Goal: Information Seeking & Learning: Learn about a topic

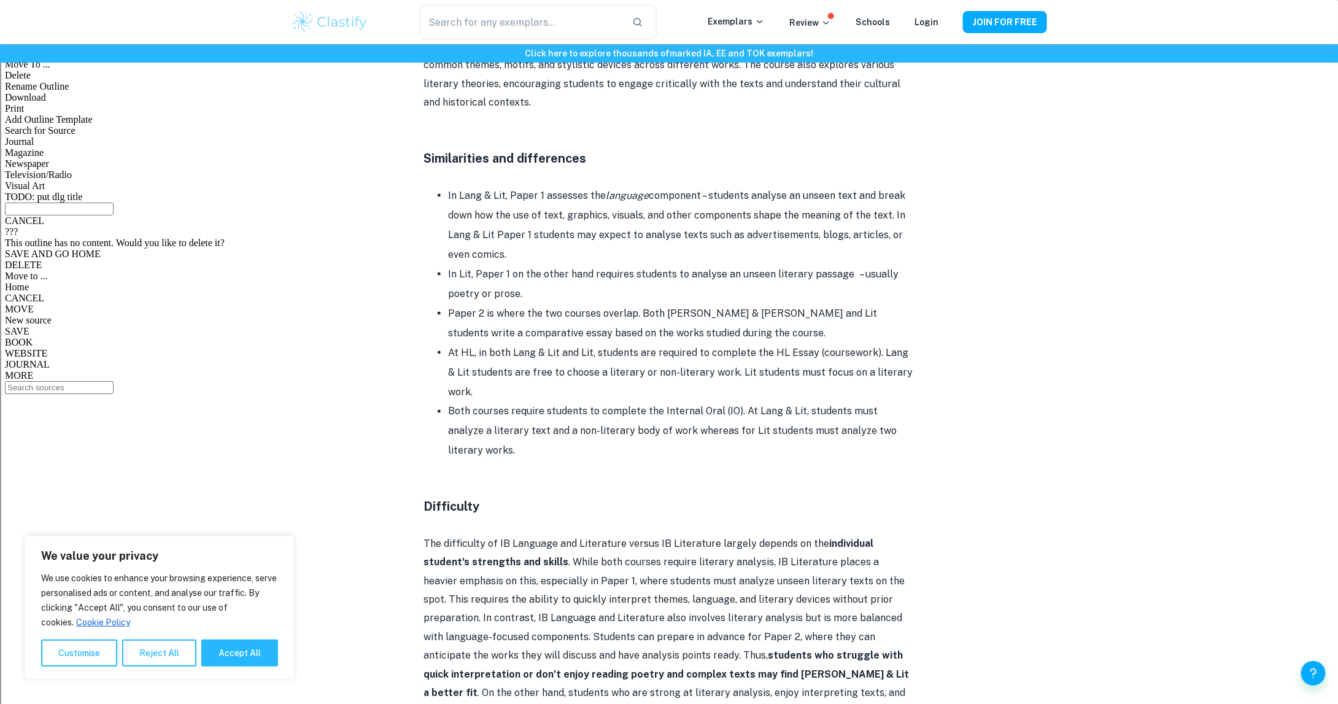
scroll to position [798, 0]
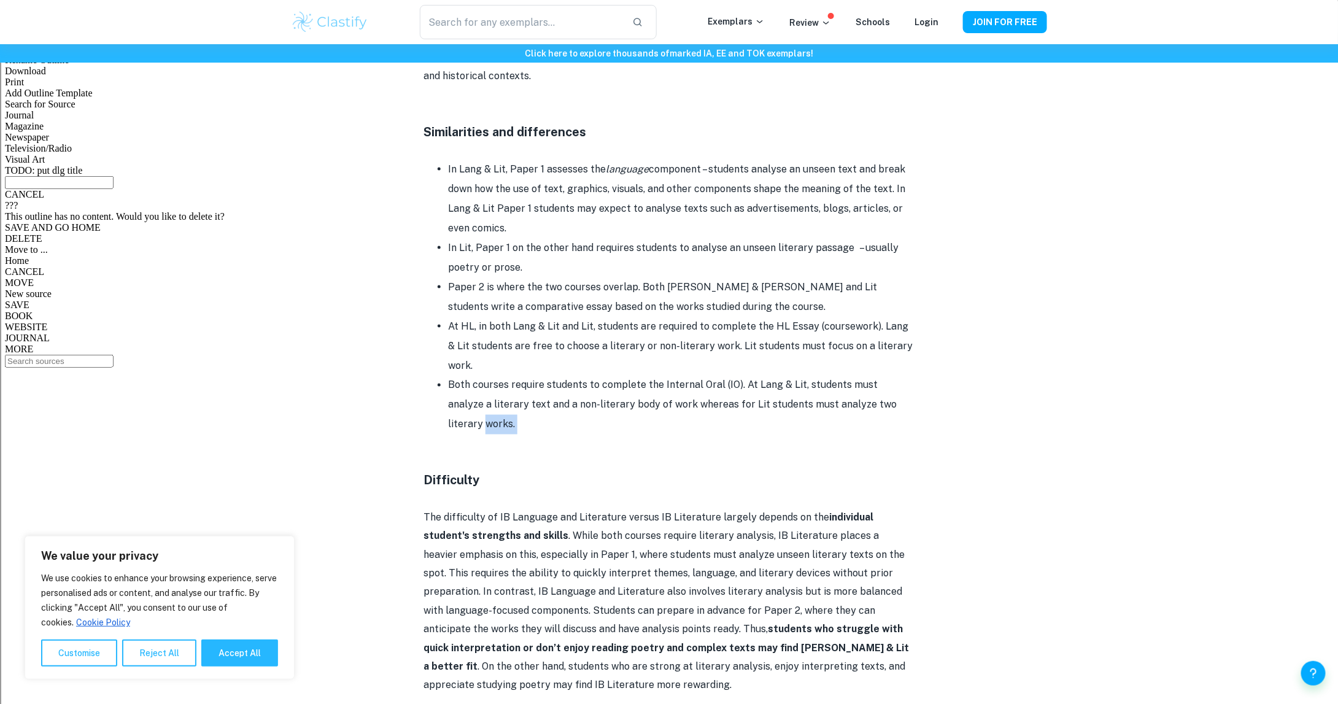
click at [381, 433] on div "IB English A Lang & Lit vs English A Lit By Wojtek • [DATE] Get feedback on you…" at bounding box center [669, 148] width 756 height 1703
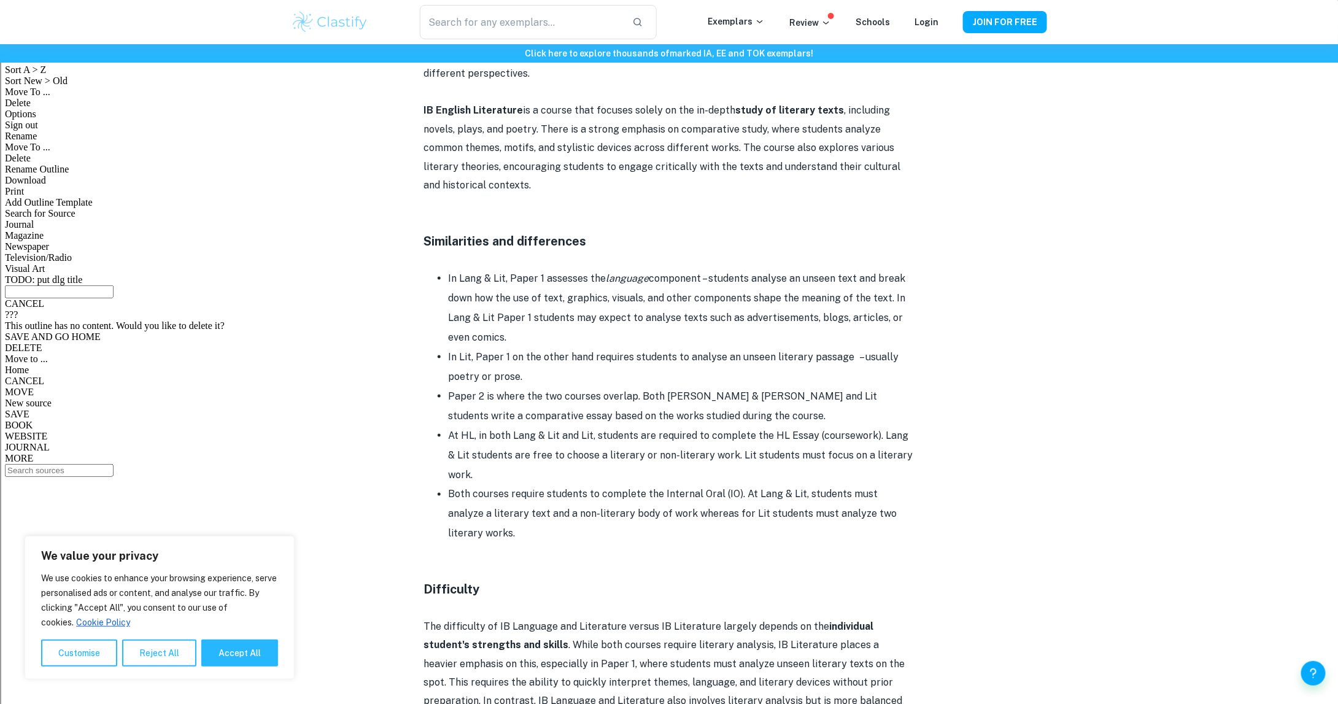
scroll to position [675, 0]
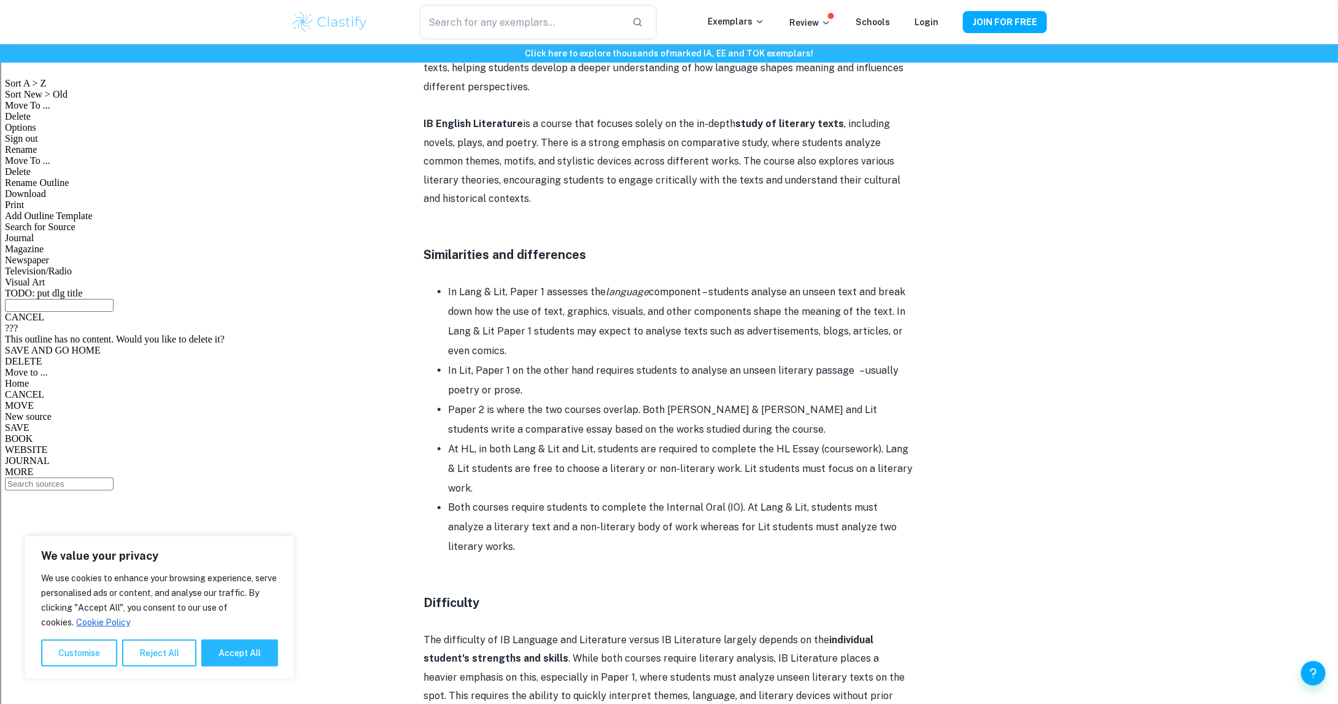
drag, startPoint x: 383, startPoint y: 273, endPoint x: 624, endPoint y: 346, distance: 252.2
click at [624, 346] on div "IB English A Lang & Lit vs English A Lit By Wojtek • [DATE] Get feedback on you…" at bounding box center [669, 270] width 756 height 1703
click at [624, 347] on li "In Lang & Lit, Paper 1 assesses the language component – students analyse an un…" at bounding box center [681, 321] width 466 height 79
drag, startPoint x: 584, startPoint y: 347, endPoint x: 446, endPoint y: 299, distance: 146.7
click at [446, 299] on ul "In Lang & Lit, Paper 1 assesses the language component – students analyse an un…" at bounding box center [669, 419] width 491 height 275
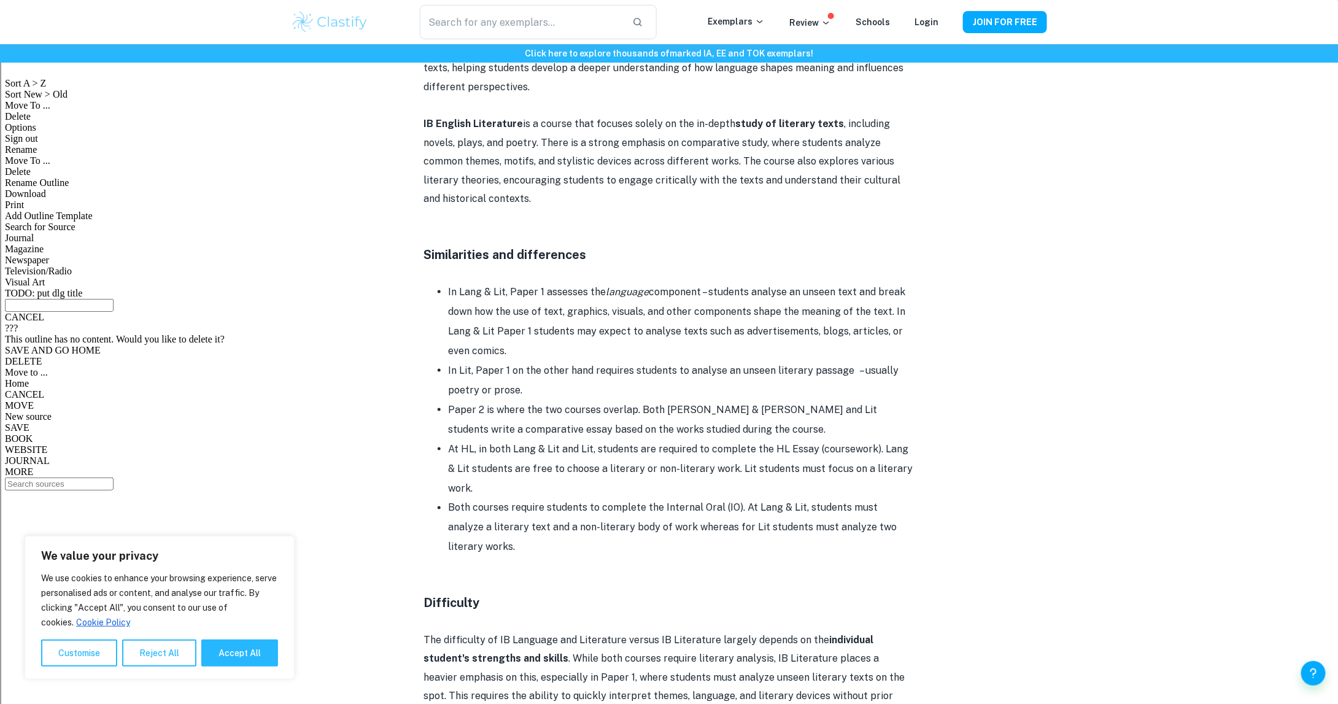
click at [451, 295] on li "In Lang & Lit, Paper 1 assesses the language component – students analyse an un…" at bounding box center [681, 321] width 466 height 79
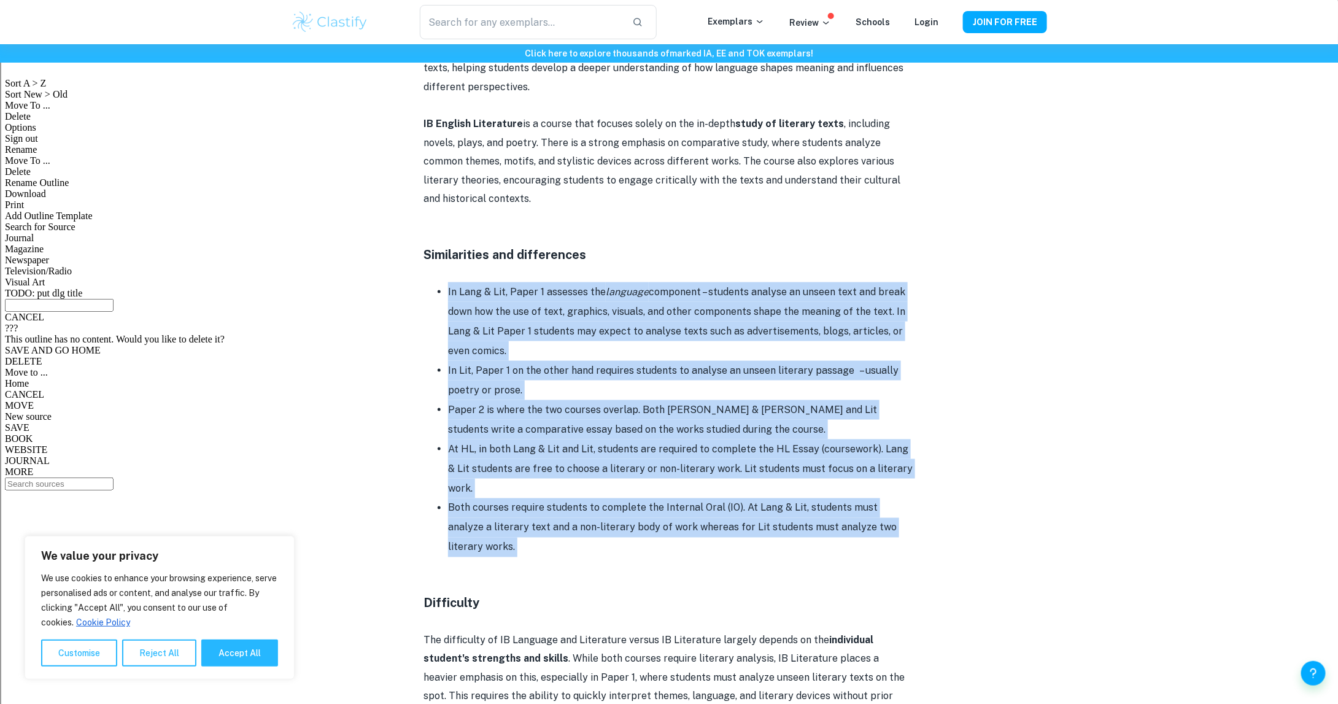
drag, startPoint x: 447, startPoint y: 293, endPoint x: 366, endPoint y: 558, distance: 277.4
click at [366, 558] on div "IB English A Lang & Lit vs English A Lit By Wojtek • [DATE] Get feedback on you…" at bounding box center [669, 270] width 756 height 1703
click at [366, 559] on div "IB English A Lang & Lit vs English A Lit By Wojtek • [DATE] Get feedback on you…" at bounding box center [669, 270] width 756 height 1703
click at [370, 533] on div "IB English A Lang & Lit vs English A Lit By Wojtek • [DATE] Get feedback on you…" at bounding box center [669, 270] width 756 height 1703
click at [448, 418] on li "Paper 2 is where the two courses overlap. Both [PERSON_NAME] & [PERSON_NAME] an…" at bounding box center [681, 419] width 466 height 39
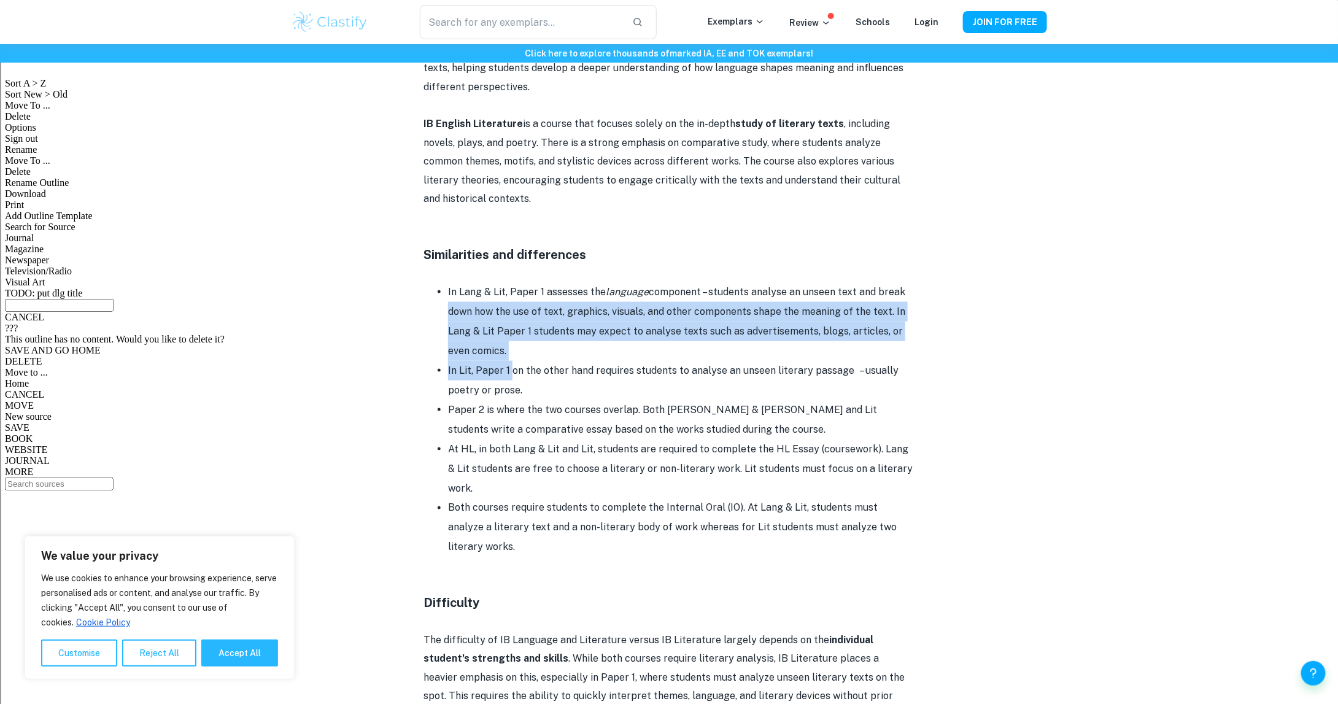
drag, startPoint x: 454, startPoint y: 325, endPoint x: 520, endPoint y: 384, distance: 88.2
click at [519, 383] on ul "In Lang & Lit, Paper 1 assesses the language component – students analyse an un…" at bounding box center [669, 419] width 491 height 275
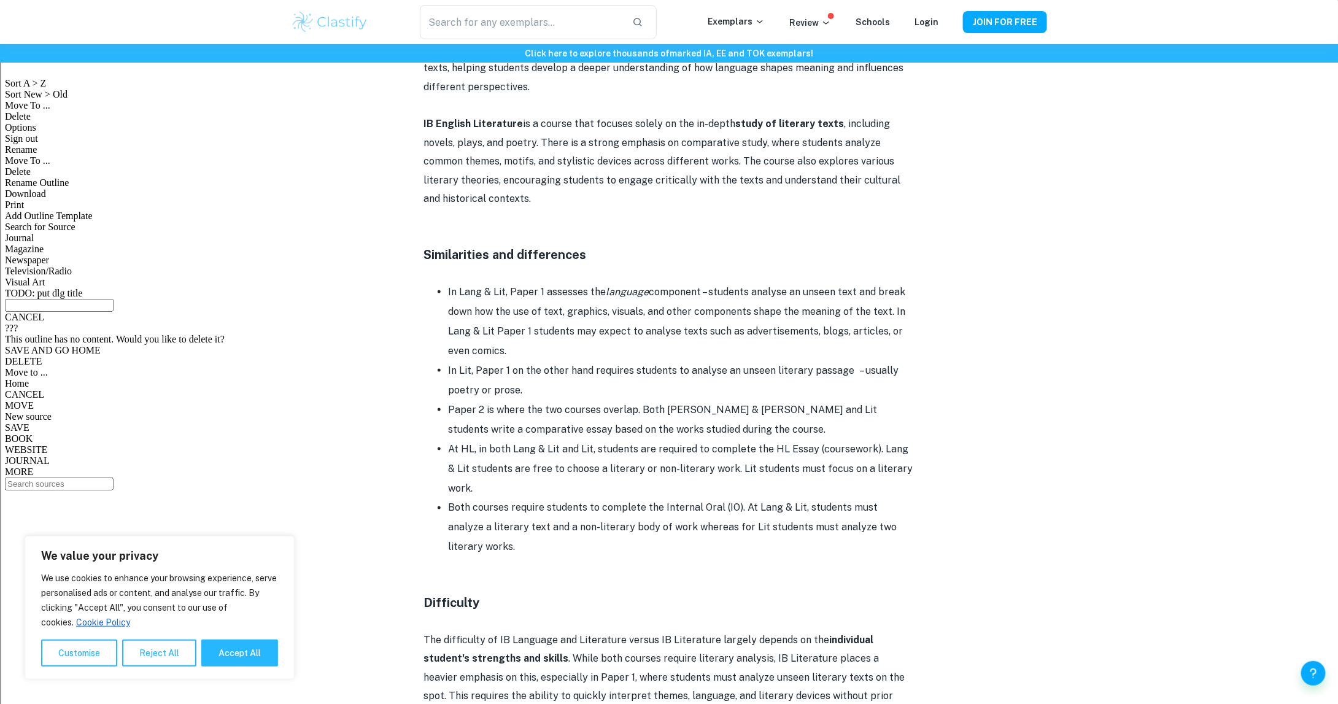
click at [535, 404] on li "Paper 2 is where the two courses overlap. Both [PERSON_NAME] & [PERSON_NAME] an…" at bounding box center [681, 419] width 466 height 39
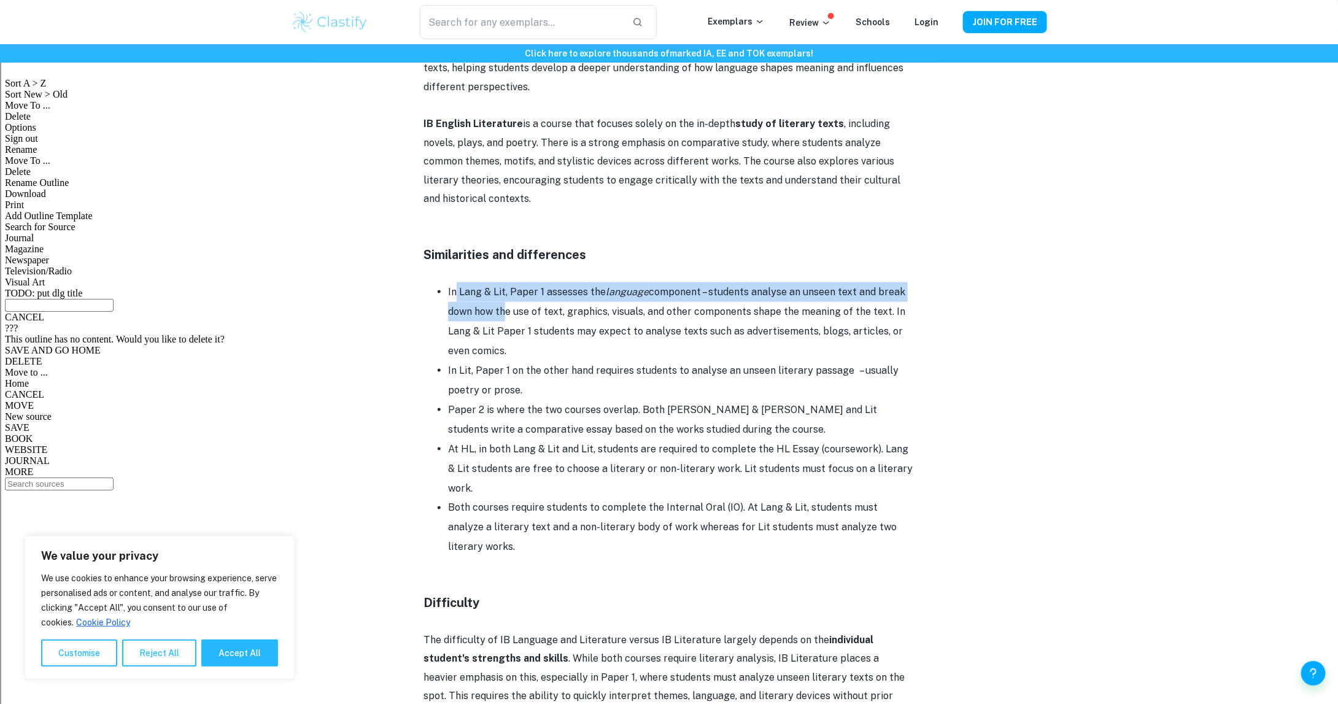
drag, startPoint x: 467, startPoint y: 303, endPoint x: 503, endPoint y: 315, distance: 38.2
click at [503, 315] on li "In Lang & Lit, Paper 1 assesses the language component – students analyse an un…" at bounding box center [681, 321] width 466 height 79
click at [501, 314] on li "In Lang & Lit, Paper 1 assesses the language component – students analyse an un…" at bounding box center [681, 321] width 466 height 79
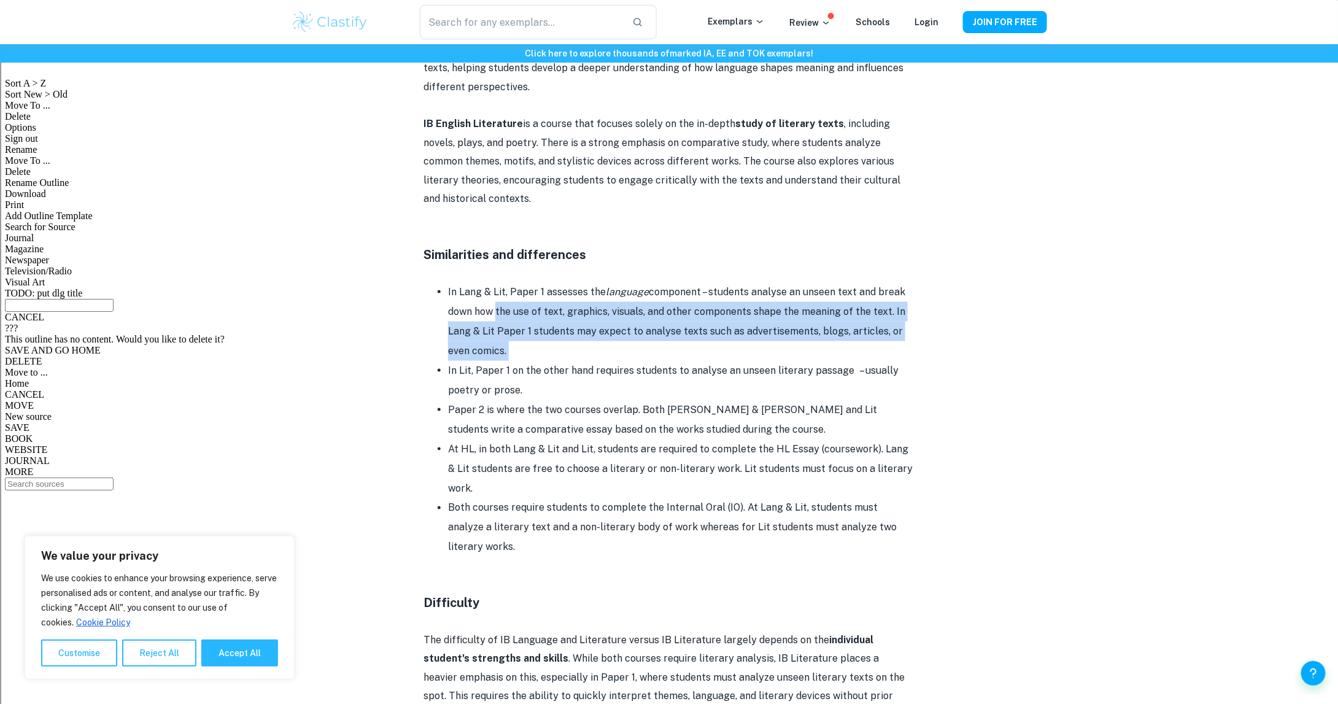
drag, startPoint x: 501, startPoint y: 314, endPoint x: 730, endPoint y: 348, distance: 232.1
click at [730, 348] on li "In Lang & Lit, Paper 1 assesses the language component – students analyse an un…" at bounding box center [681, 321] width 466 height 79
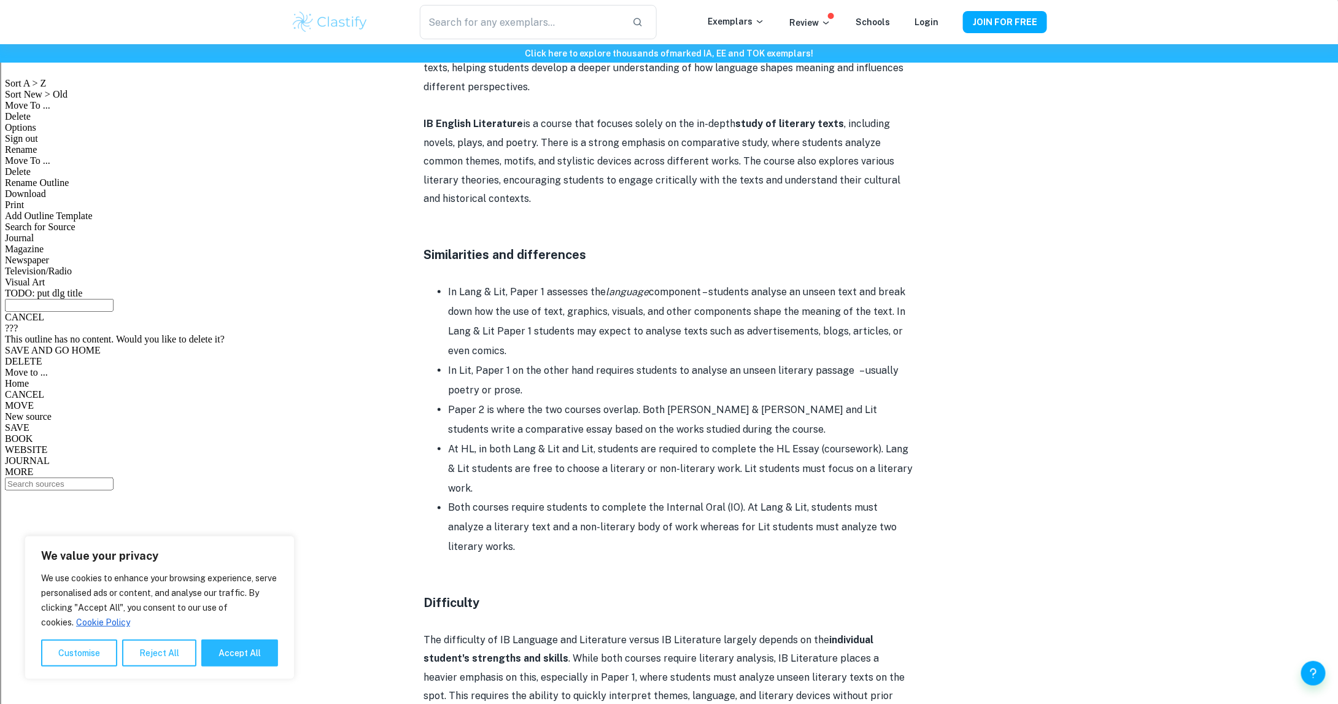
drag, startPoint x: 610, startPoint y: 351, endPoint x: 403, endPoint y: 292, distance: 214.7
click at [403, 292] on div "IB English A Lang & Lit vs English A Lit By Wojtek • [DATE] Get feedback on you…" at bounding box center [669, 270] width 756 height 1703
drag, startPoint x: 497, startPoint y: 305, endPoint x: 777, endPoint y: 355, distance: 284.4
click at [777, 355] on ul "In Lang & Lit, Paper 1 assesses the language component – students analyse an un…" at bounding box center [669, 419] width 491 height 275
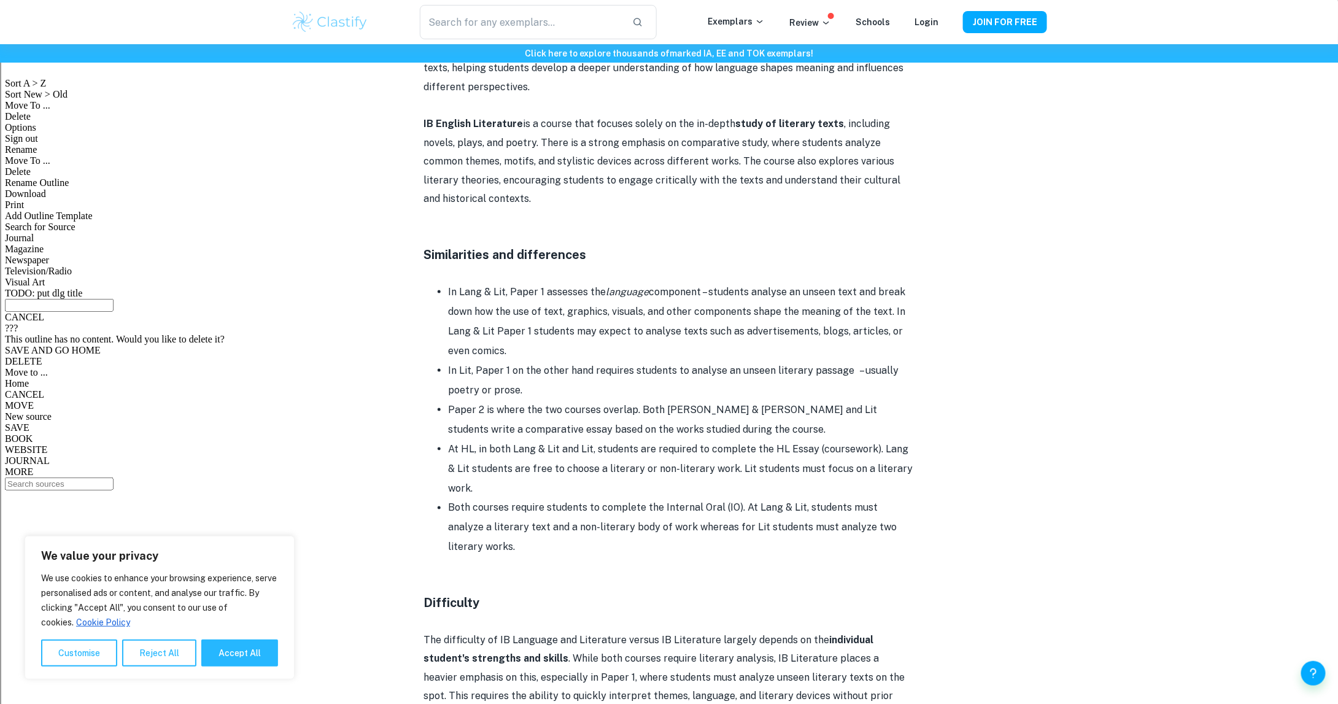
click at [1125, 364] on div "Click here to explore thousands of marked IA, EE and TOK exemplars ! Home Blog …" at bounding box center [669, 415] width 1338 height 2092
drag, startPoint x: 953, startPoint y: 343, endPoint x: 183, endPoint y: 286, distance: 772.4
click at [183, 286] on div "Click here to explore thousands of marked IA, EE and TOK exemplars ! Home Blog …" at bounding box center [669, 415] width 1338 height 2092
drag, startPoint x: 211, startPoint y: 284, endPoint x: 942, endPoint y: 347, distance: 733.8
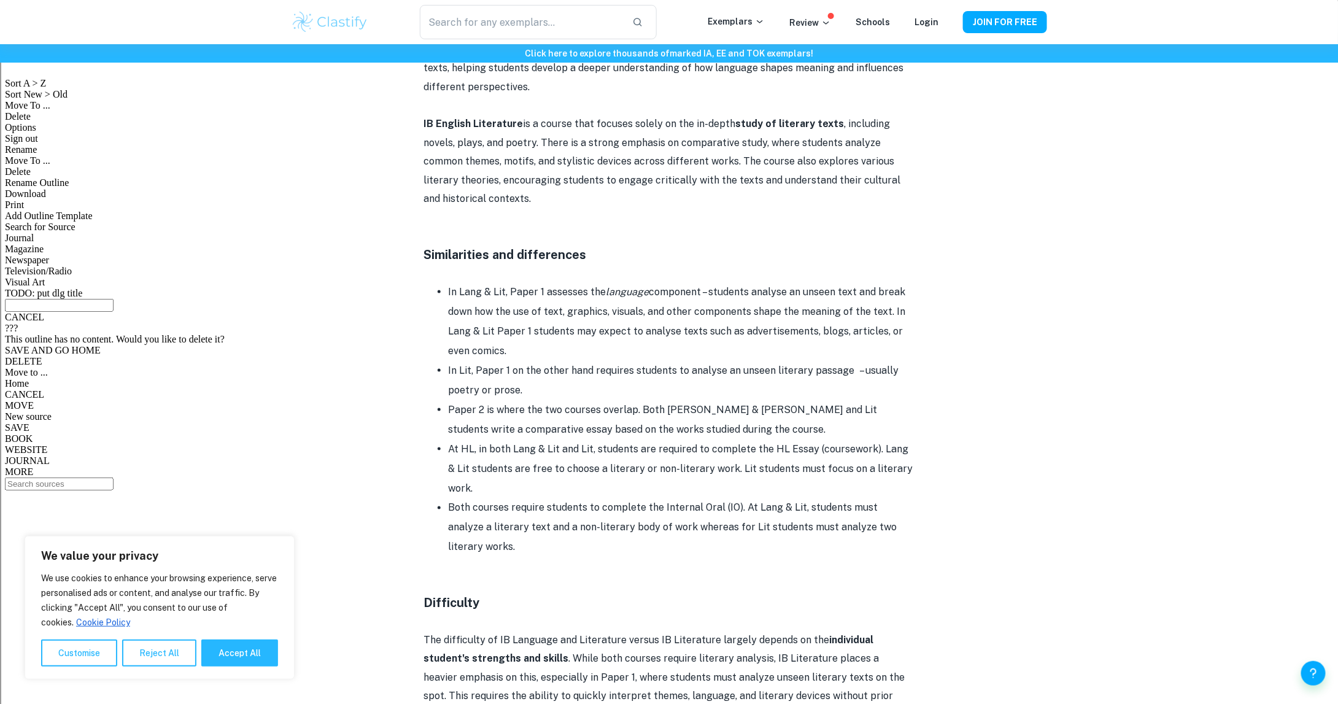
click at [942, 347] on div "Click here to explore thousands of marked IA, EE and TOK exemplars ! Home Blog …" at bounding box center [669, 415] width 1338 height 2092
click at [942, 347] on div "IB English A Lang & Lit vs English A Lit By Wojtek • [DATE] Get feedback on you…" at bounding box center [669, 270] width 756 height 1703
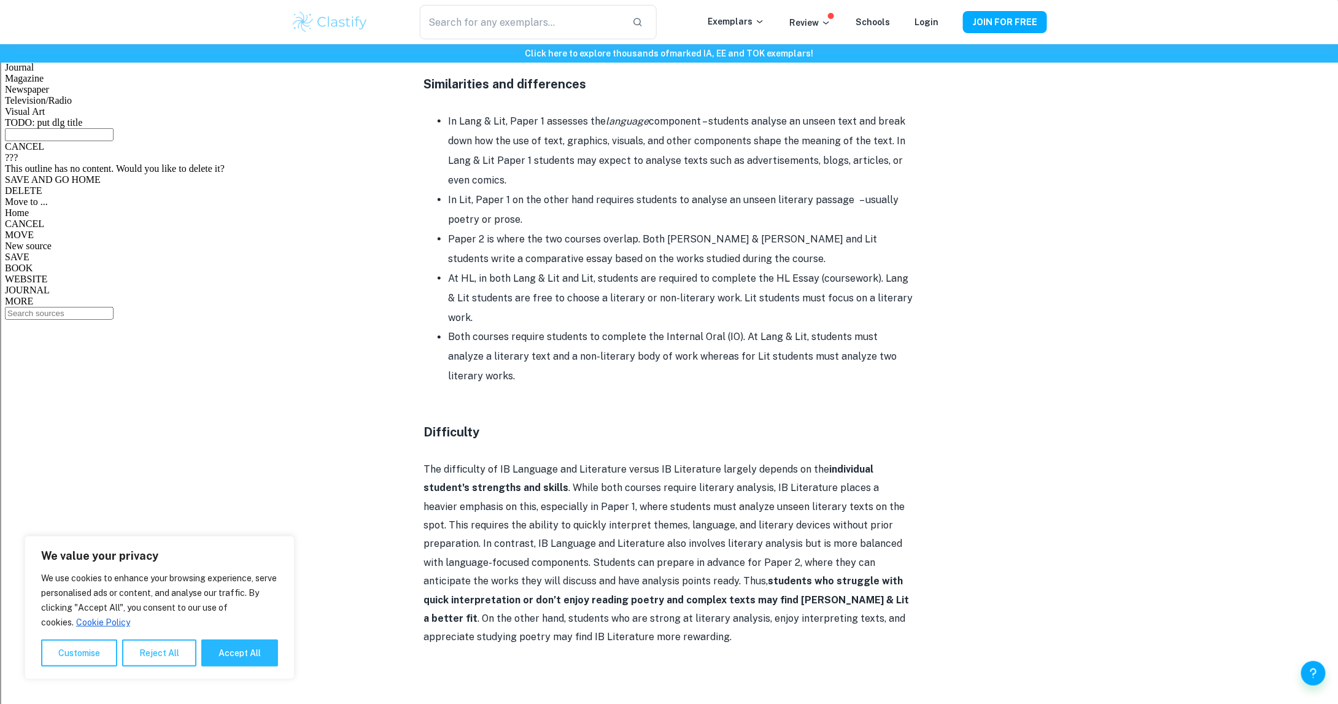
scroll to position [859, 0]
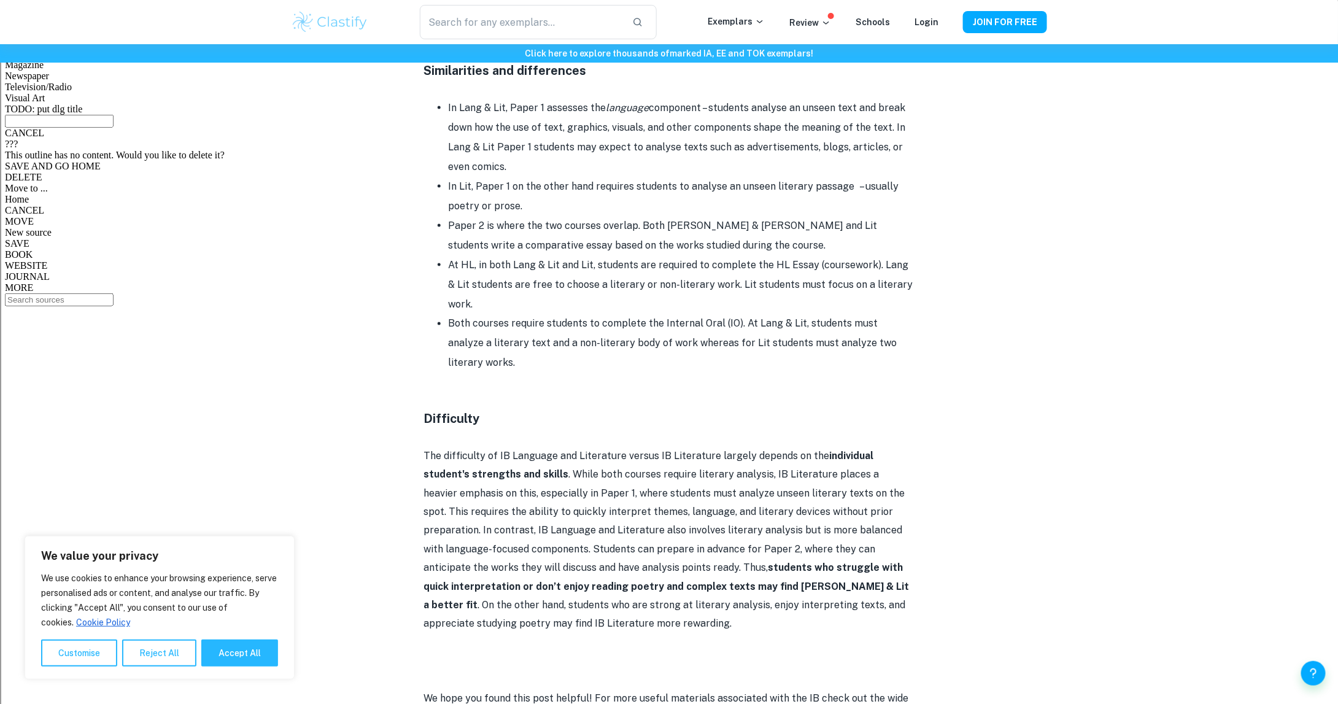
click at [546, 385] on p at bounding box center [669, 382] width 491 height 18
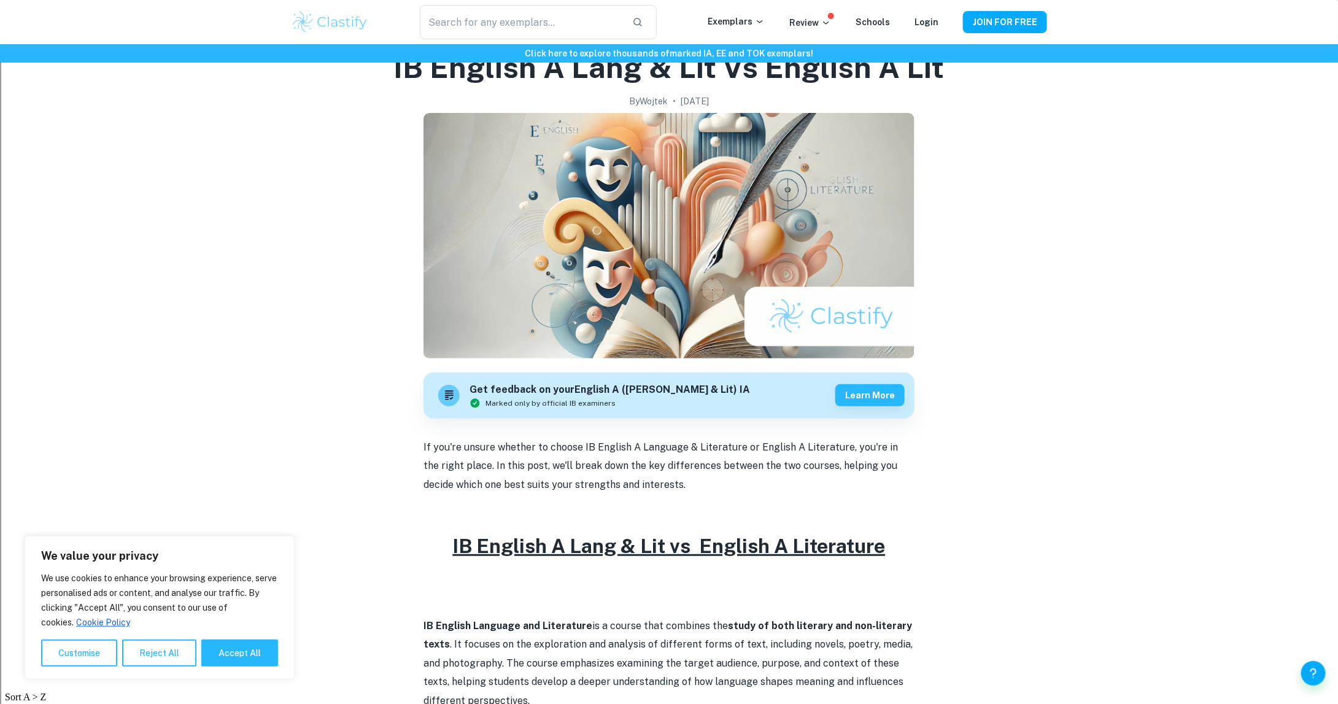
scroll to position [0, 0]
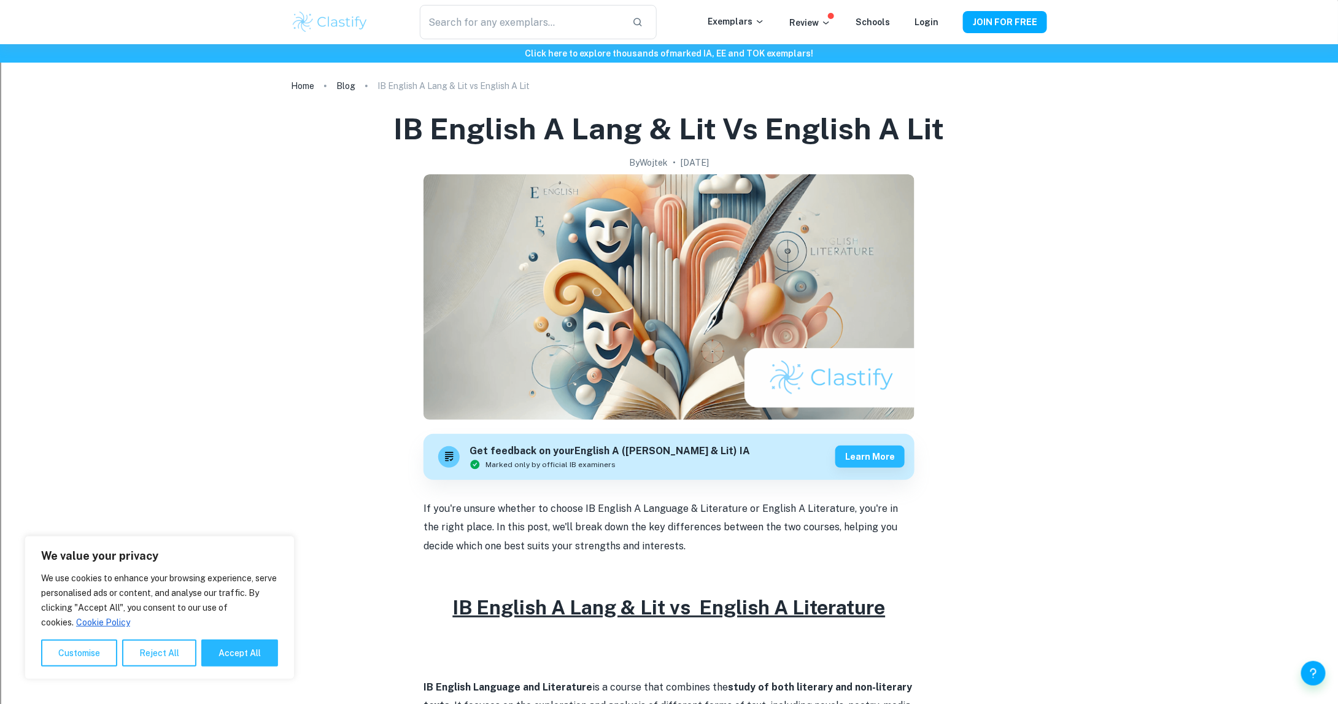
drag, startPoint x: 207, startPoint y: 408, endPoint x: 228, endPoint y: 419, distance: 23.6
